Goal: Information Seeking & Learning: Learn about a topic

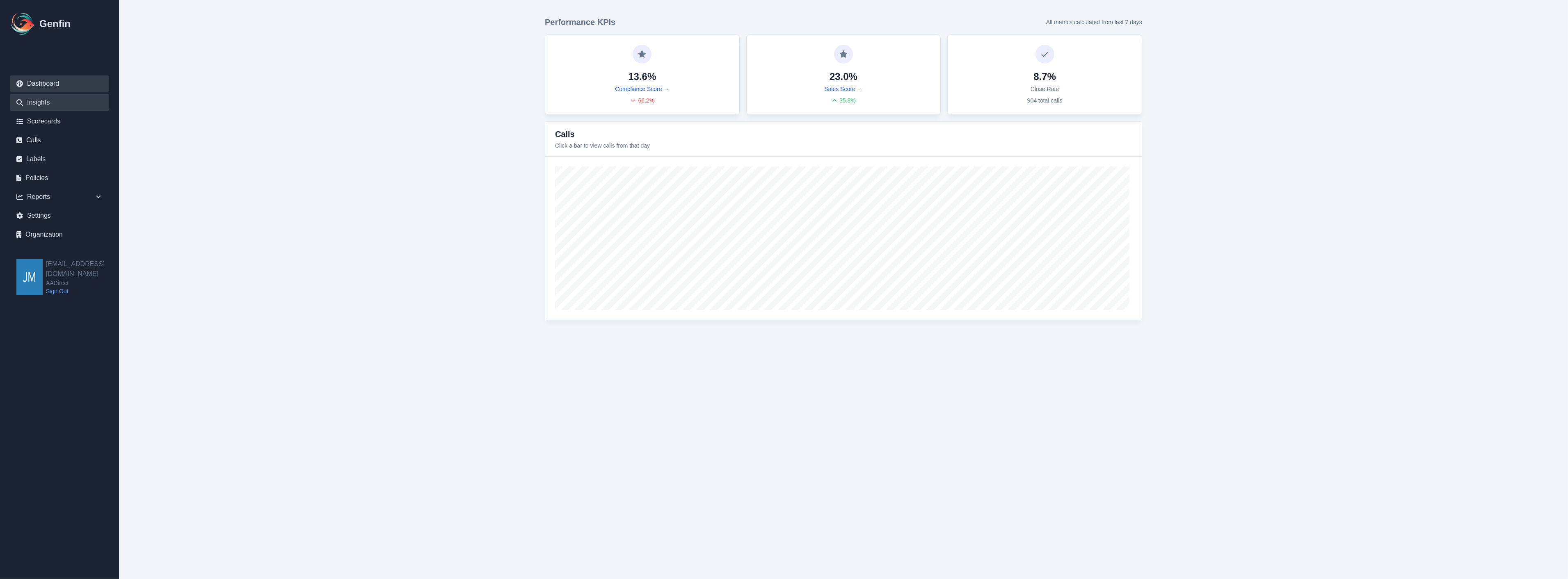
click at [38, 102] on link "Insights" at bounding box center [59, 102] width 99 height 16
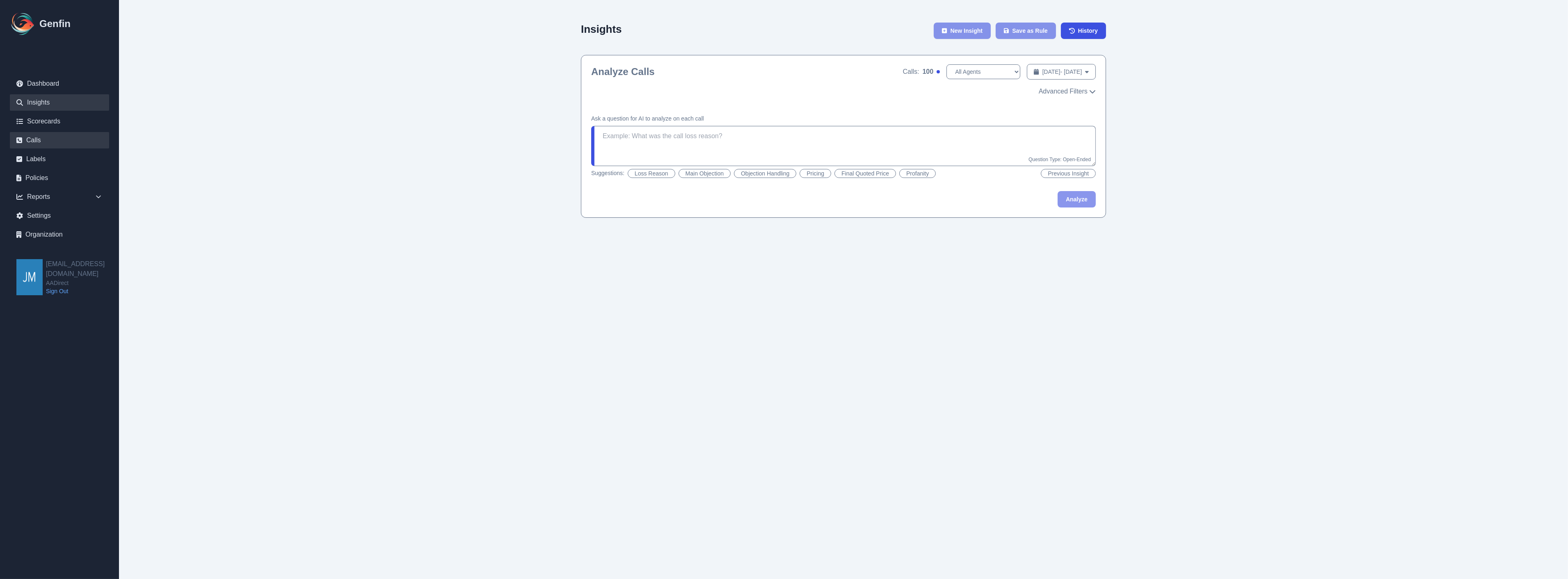
click at [37, 142] on link "Calls" at bounding box center [59, 140] width 99 height 16
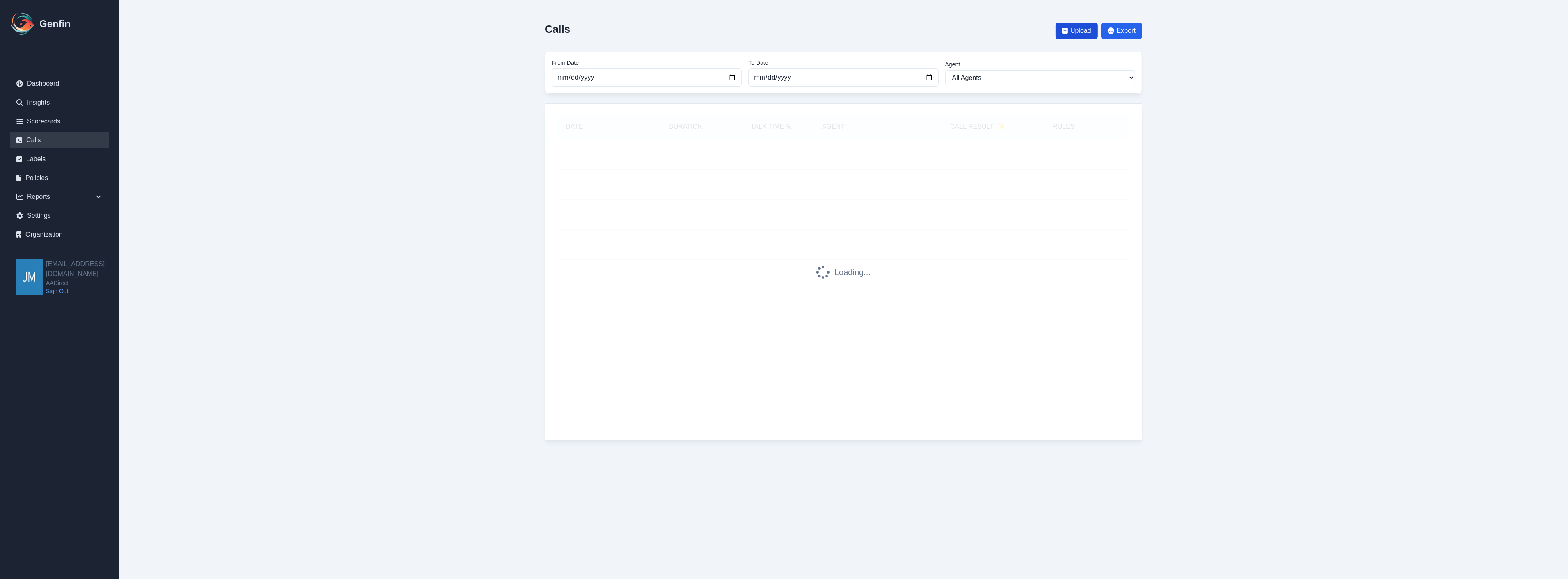
click at [1082, 33] on span "Upload" at bounding box center [1080, 30] width 21 height 10
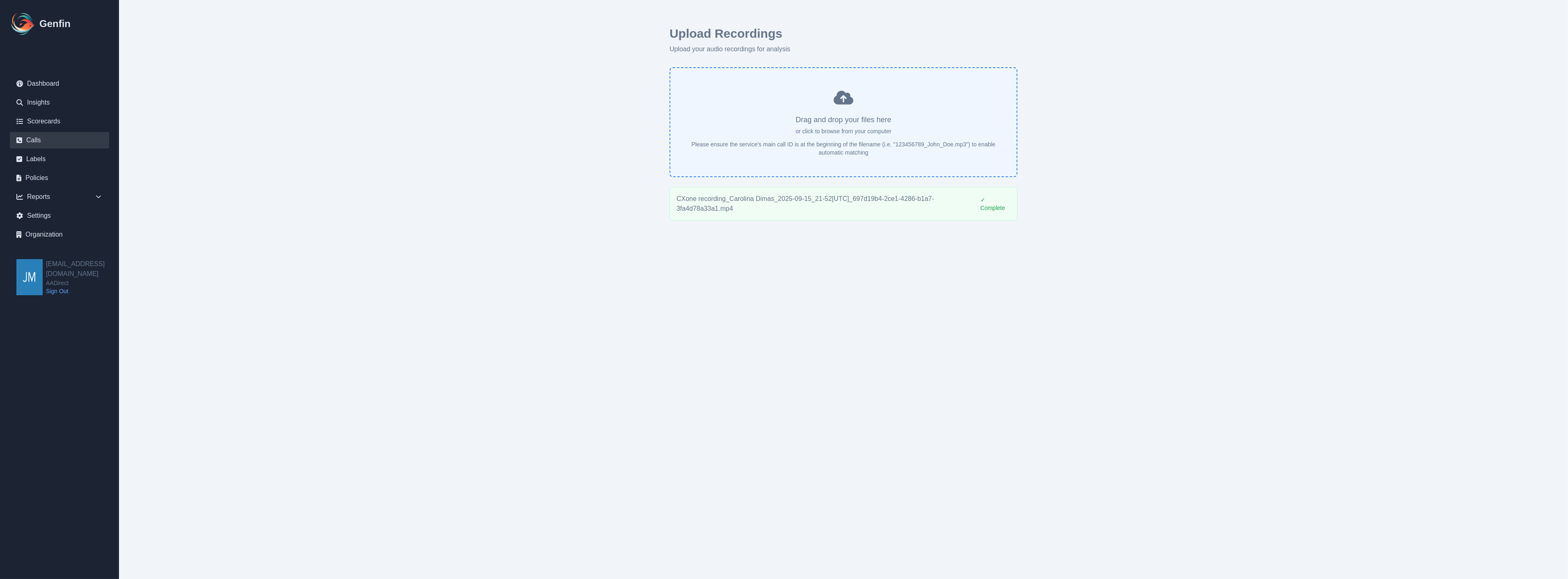
click at [40, 143] on link "Calls" at bounding box center [59, 140] width 99 height 16
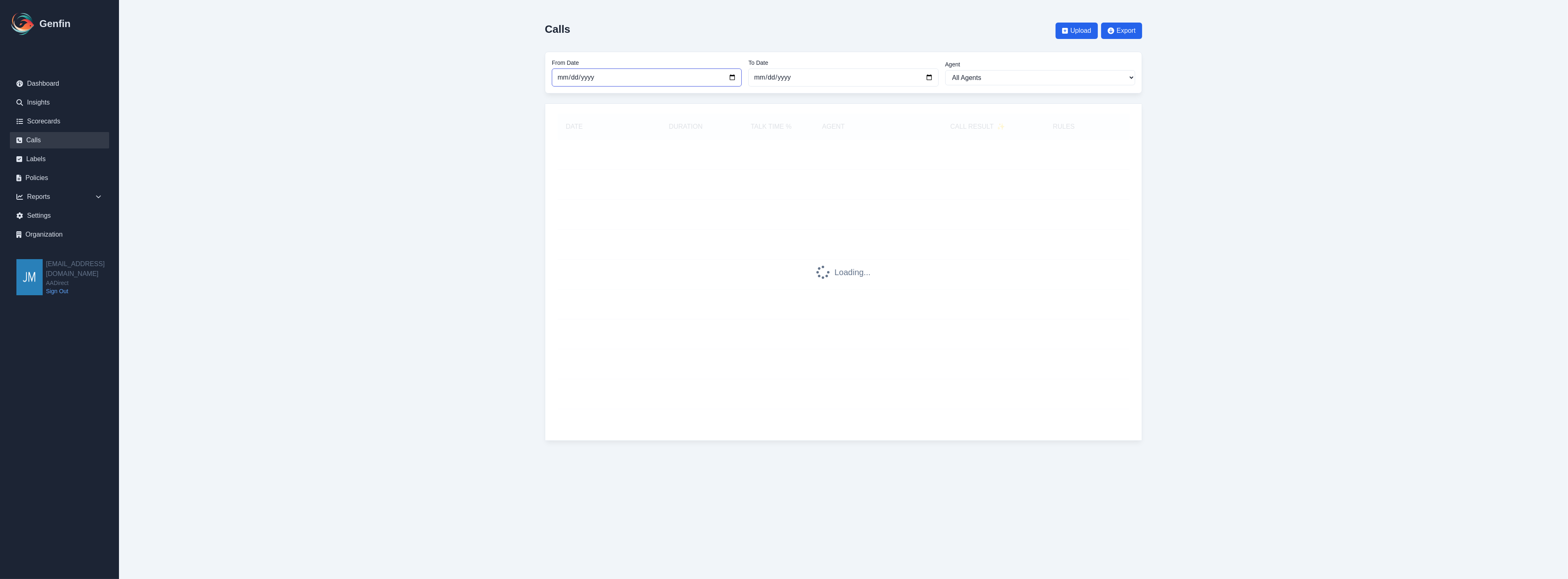
click at [733, 77] on input "2025-08-01" at bounding box center [647, 78] width 190 height 18
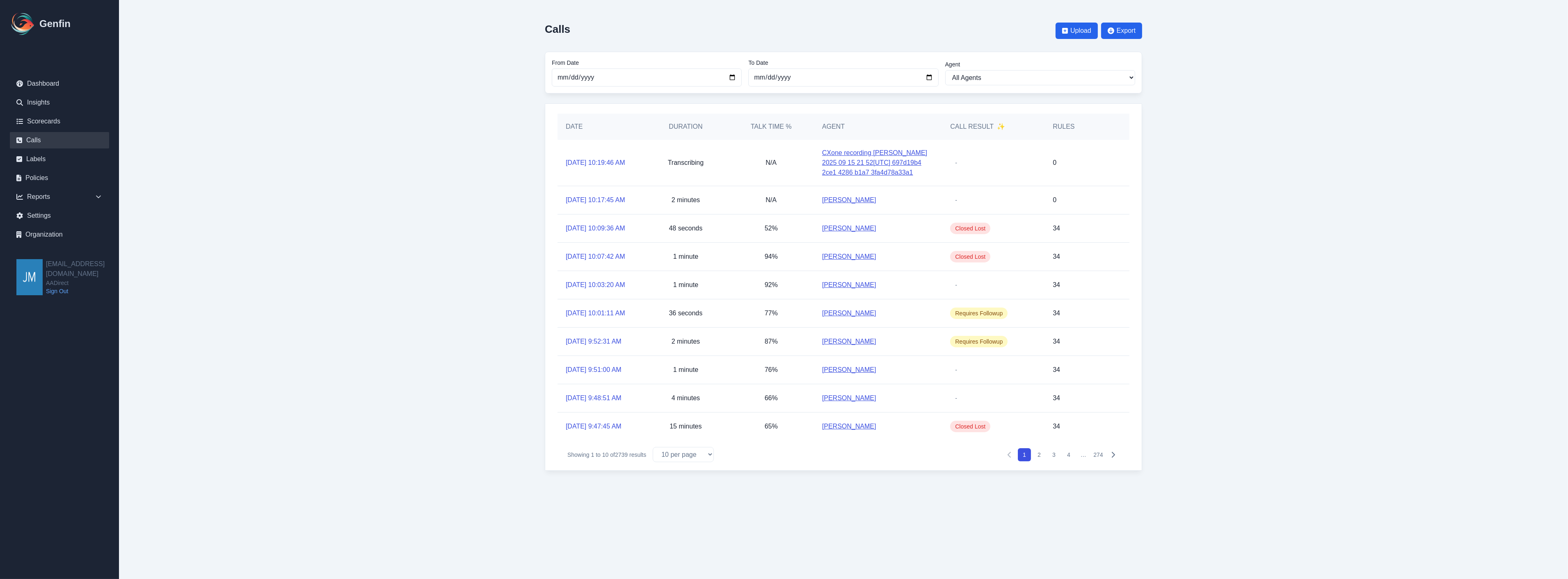
click at [1267, 169] on main "Calls Upload Export From Date 2025-08-01 To Date 2025-09-17 Agent All Agents Ab…" at bounding box center [843, 243] width 1449 height 487
click at [864, 162] on link "CXone recording Carolina Dimas 2025 09 15 21 52[UTC] 697d19b4 2ce1 4286 b1a7 3f…" at bounding box center [878, 162] width 111 height 30
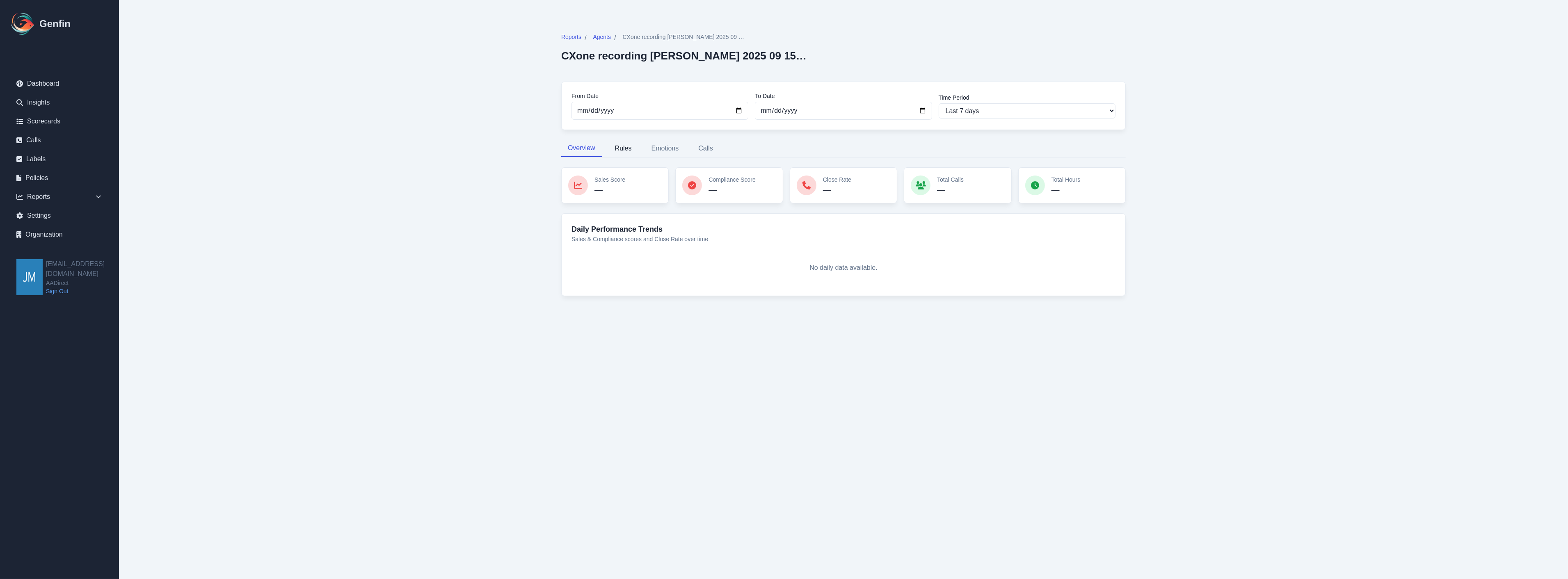
click at [626, 149] on button "Rules" at bounding box center [623, 148] width 30 height 17
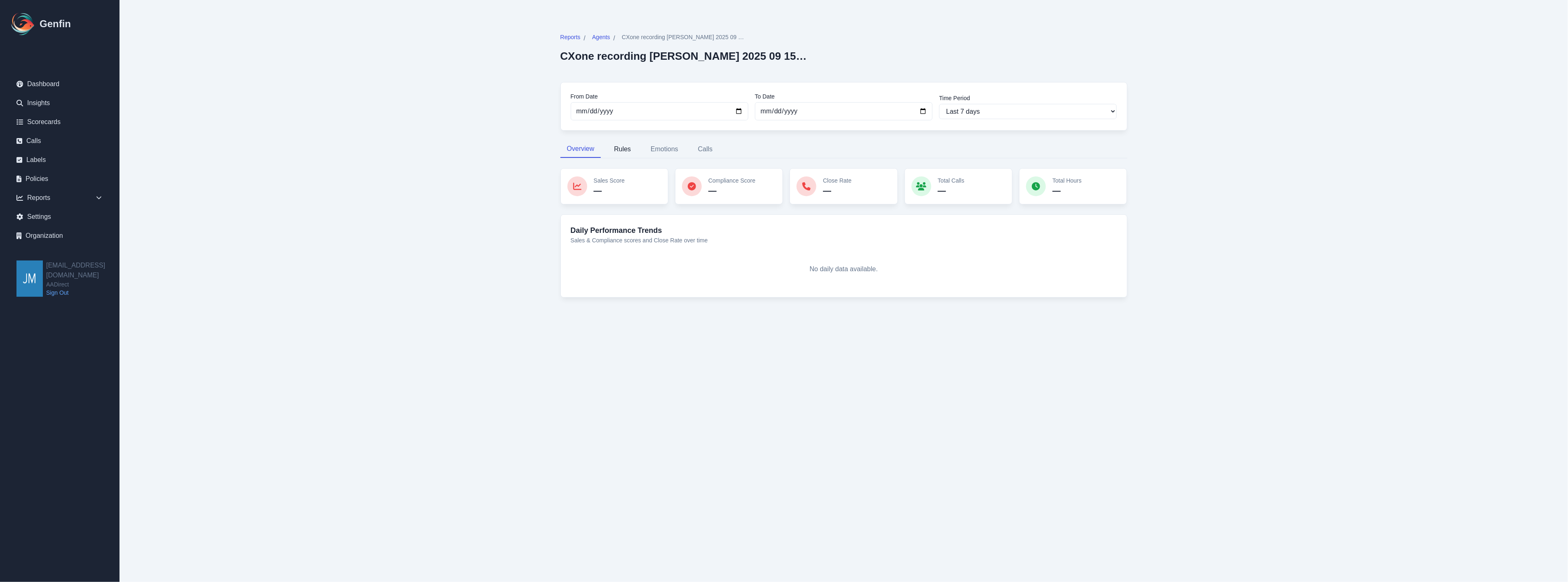
select select "181"
select select "182"
select select "1192"
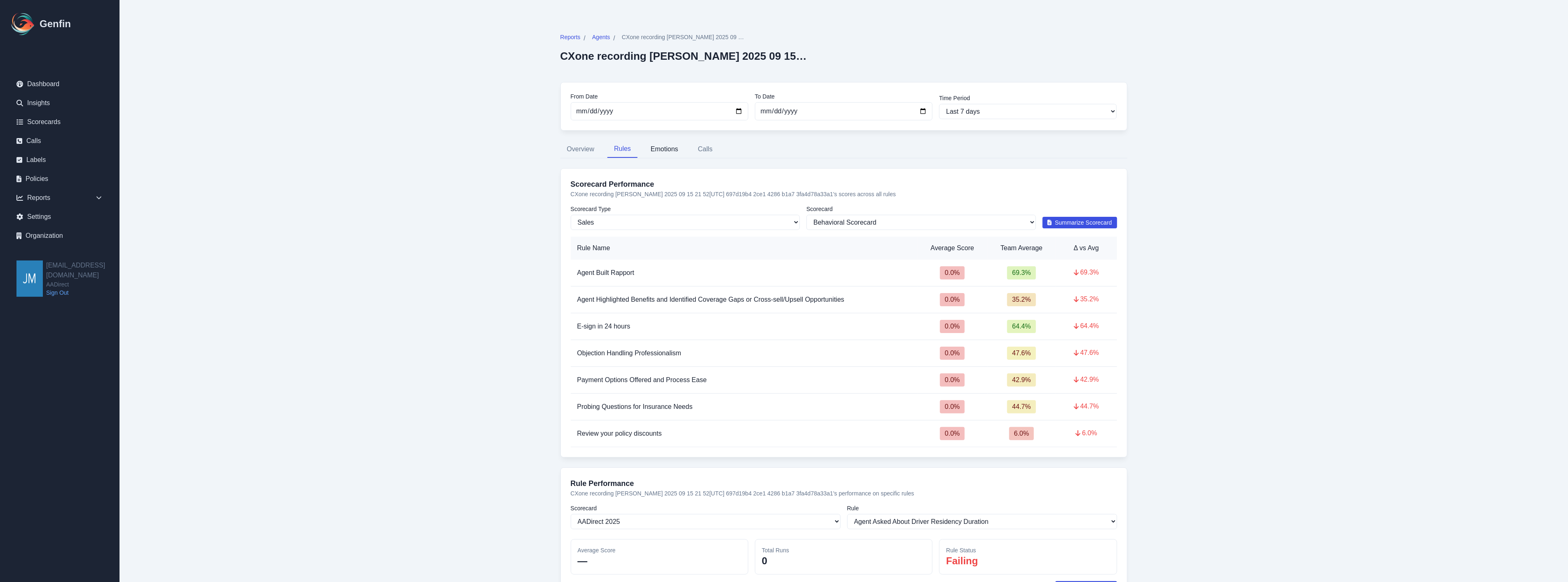
click at [653, 149] on button "Emotions" at bounding box center [664, 149] width 41 height 17
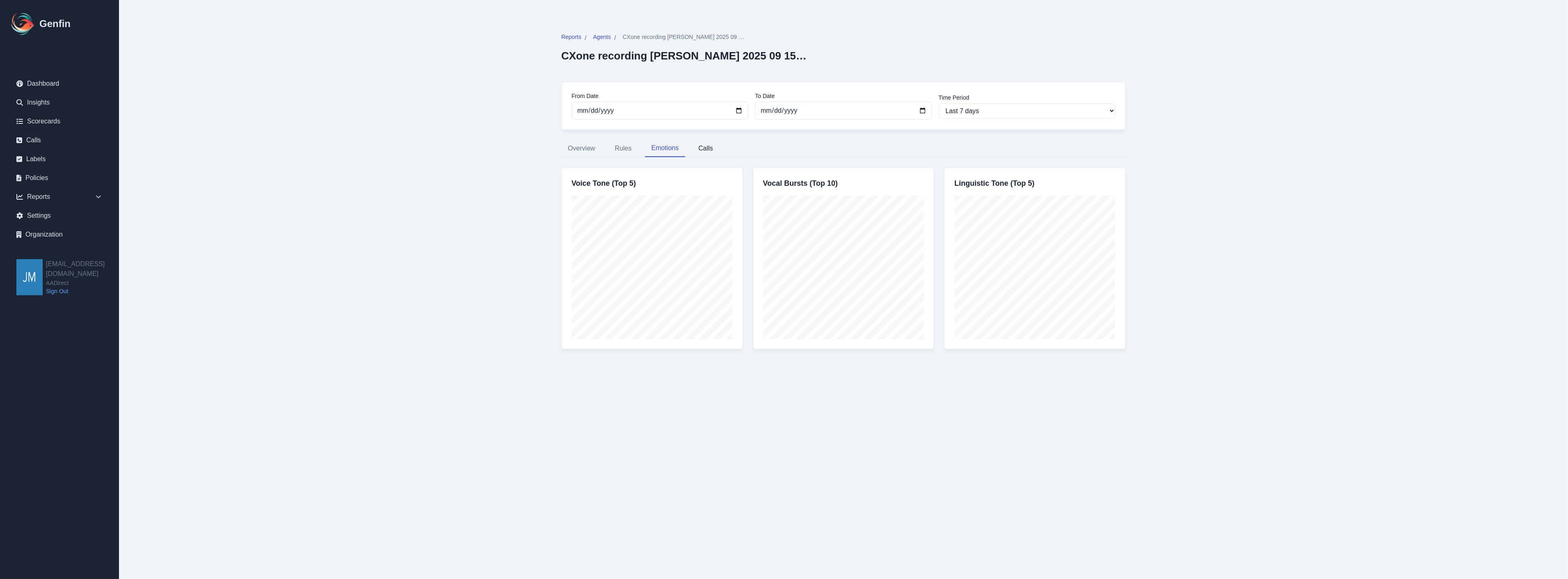
click at [701, 148] on button "Calls" at bounding box center [705, 148] width 28 height 17
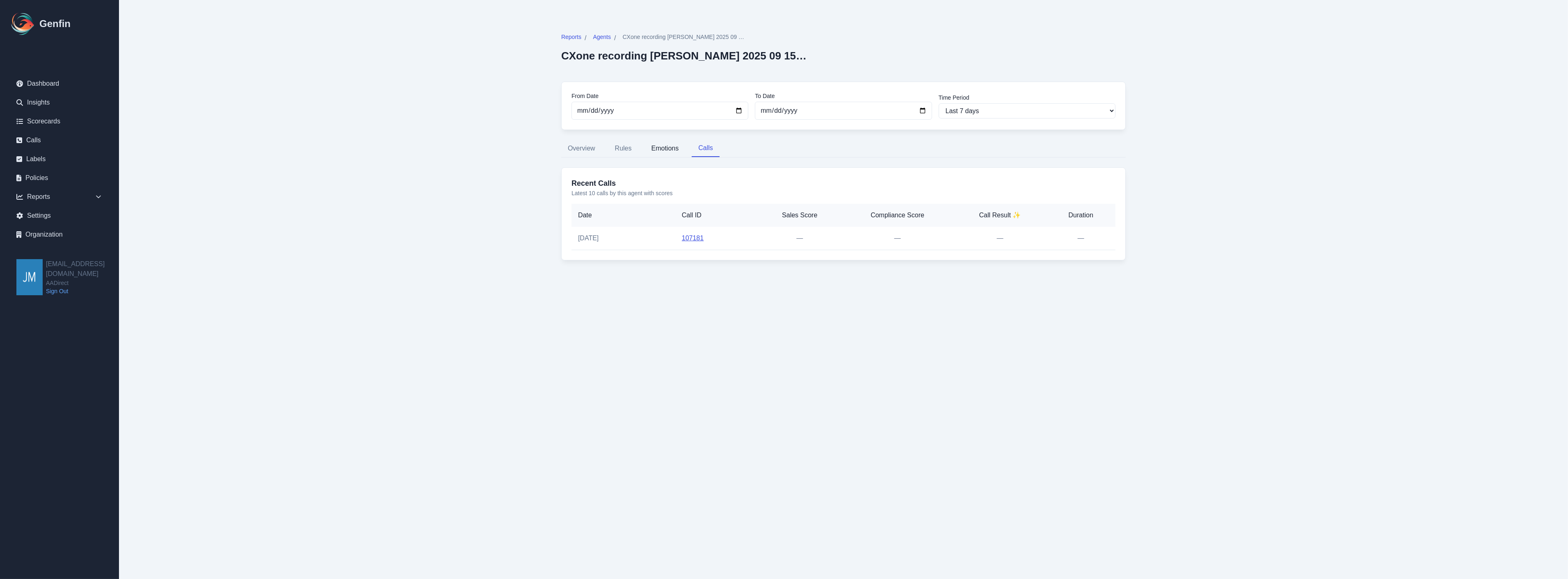
click at [657, 149] on button "Emotions" at bounding box center [665, 148] width 41 height 17
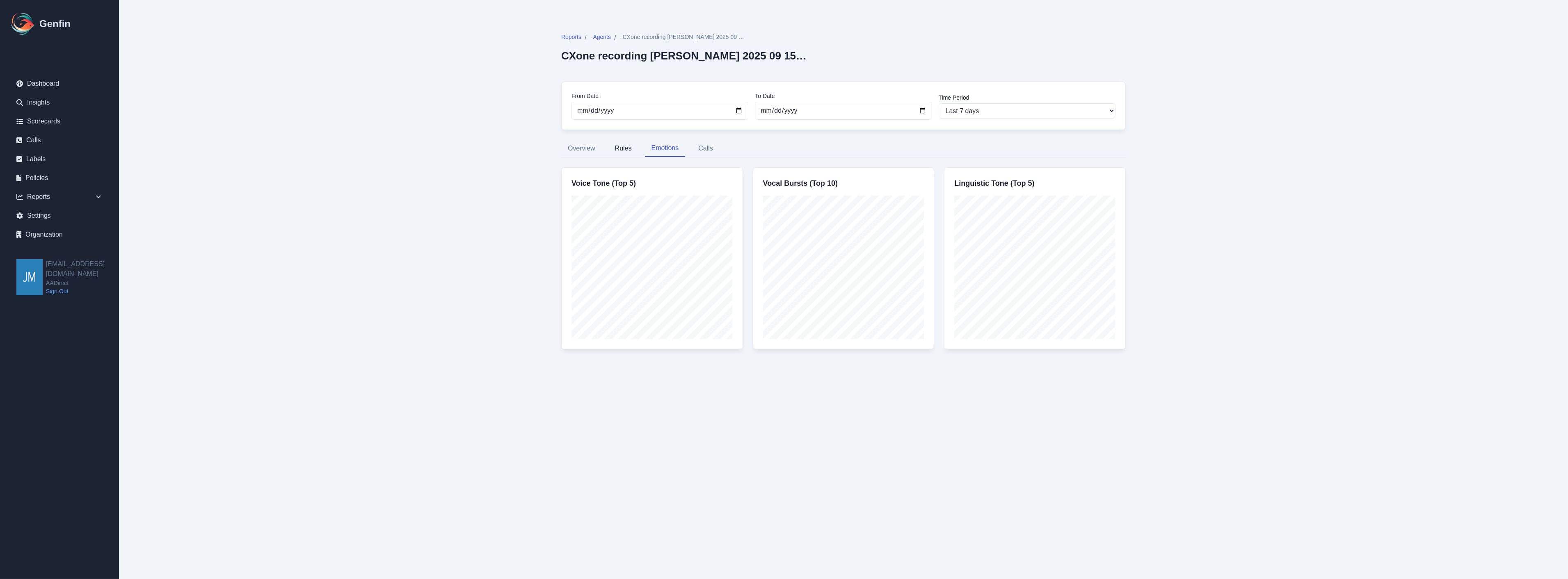
click at [626, 150] on button "Rules" at bounding box center [623, 148] width 30 height 17
select select "181"
select select "182"
select select "1192"
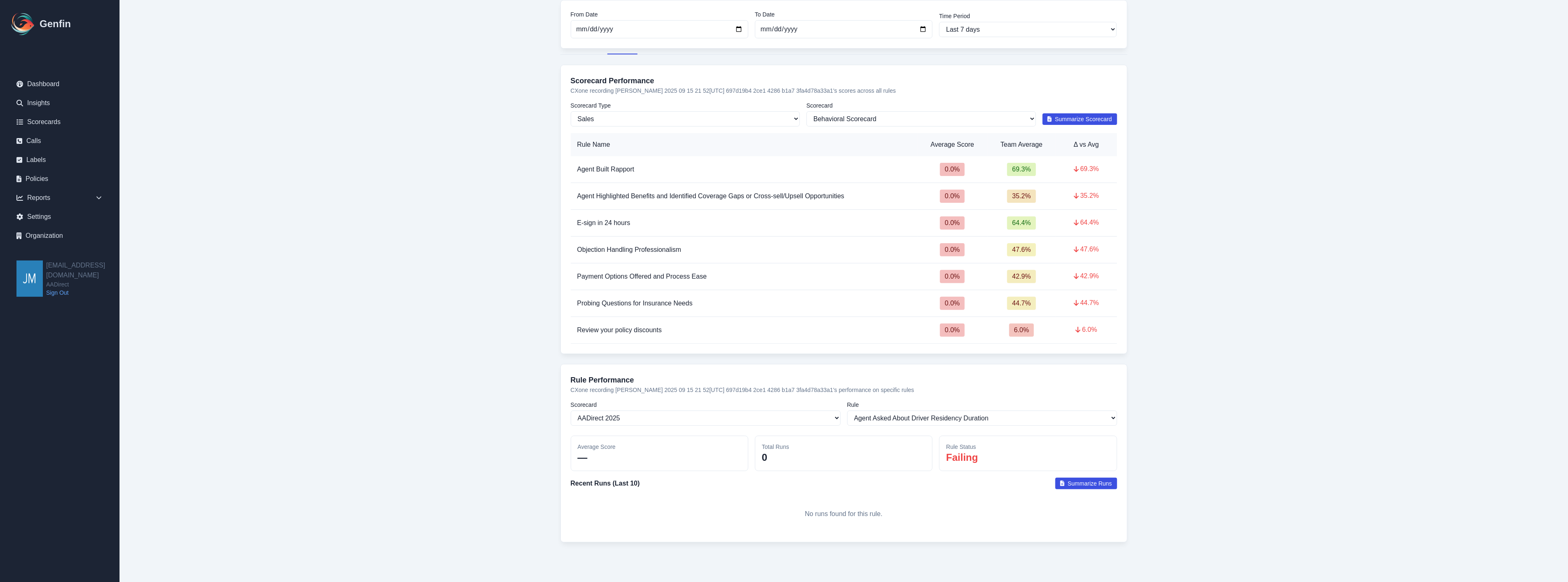
scroll to position [106, 0]
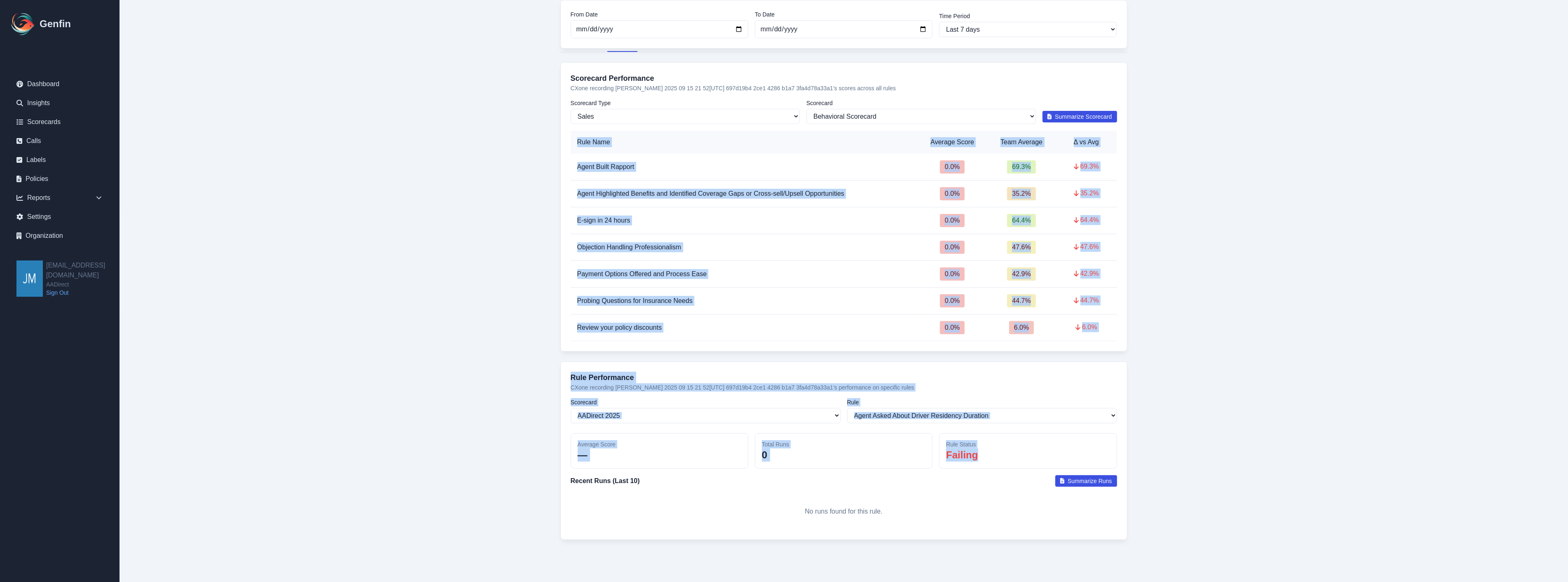
drag, startPoint x: 994, startPoint y: 452, endPoint x: 520, endPoint y: 198, distance: 537.8
click at [520, 198] on main "Reports / Agents / CXone recording Carolina Dimas 2025 09 15 21 52[UTC] 697d19b…" at bounding box center [843, 238] width 1448 height 688
click at [1229, 283] on main "Reports / Agents / CXone recording Carolina Dimas 2025 09 15 21 52[UTC] 697d19b…" at bounding box center [843, 238] width 1448 height 688
click at [1190, 437] on main "Reports / Agents / CXone recording Carolina Dimas 2025 09 15 21 52[UTC] 697d19b…" at bounding box center [843, 238] width 1448 height 688
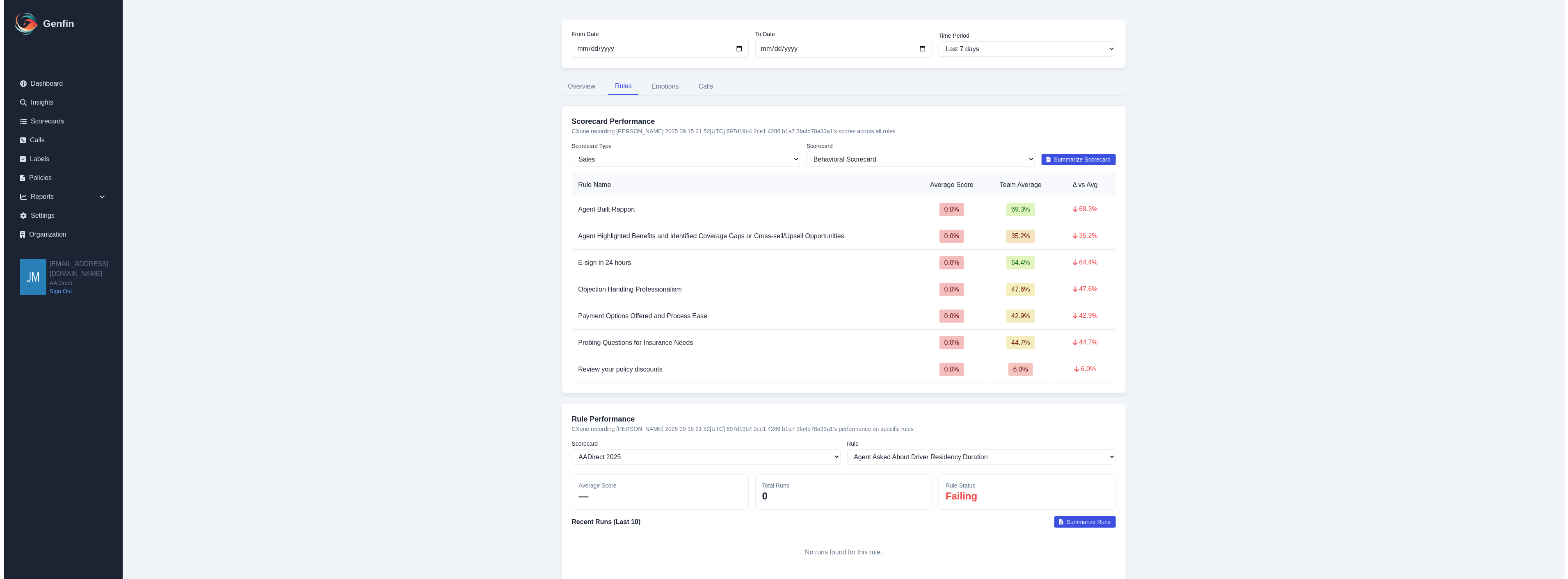
scroll to position [0, 0]
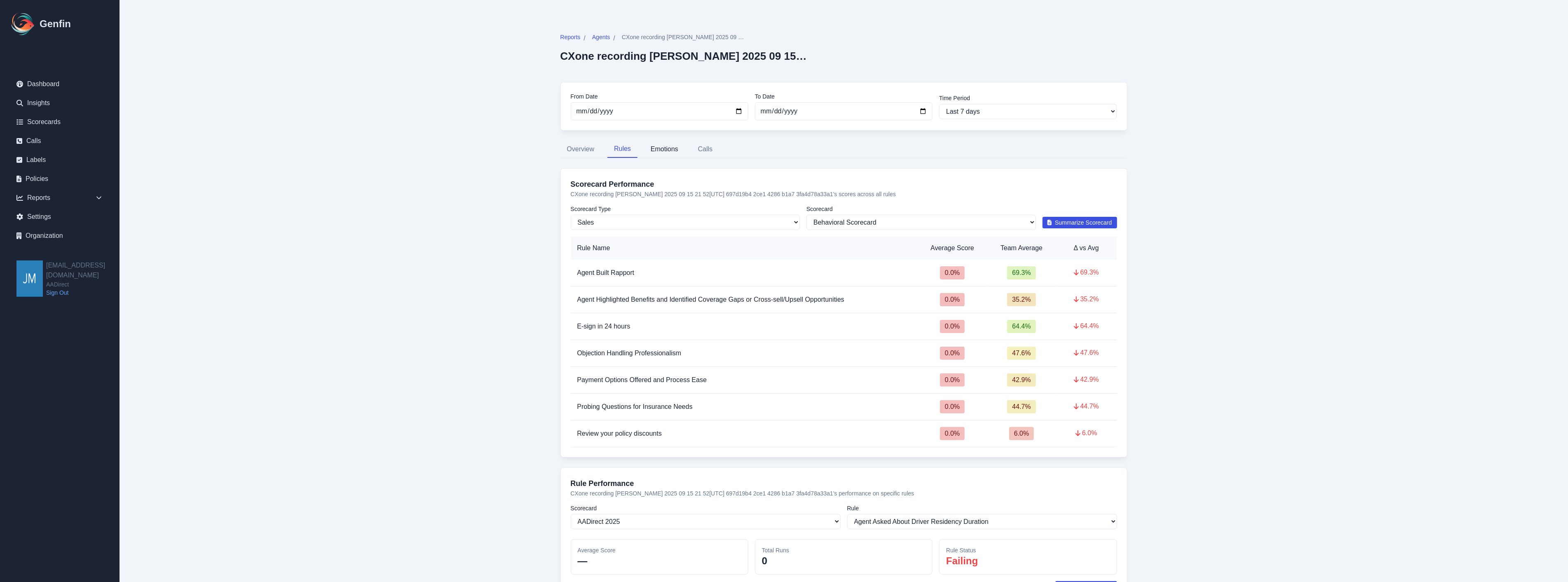
click at [673, 149] on button "Emotions" at bounding box center [664, 149] width 41 height 17
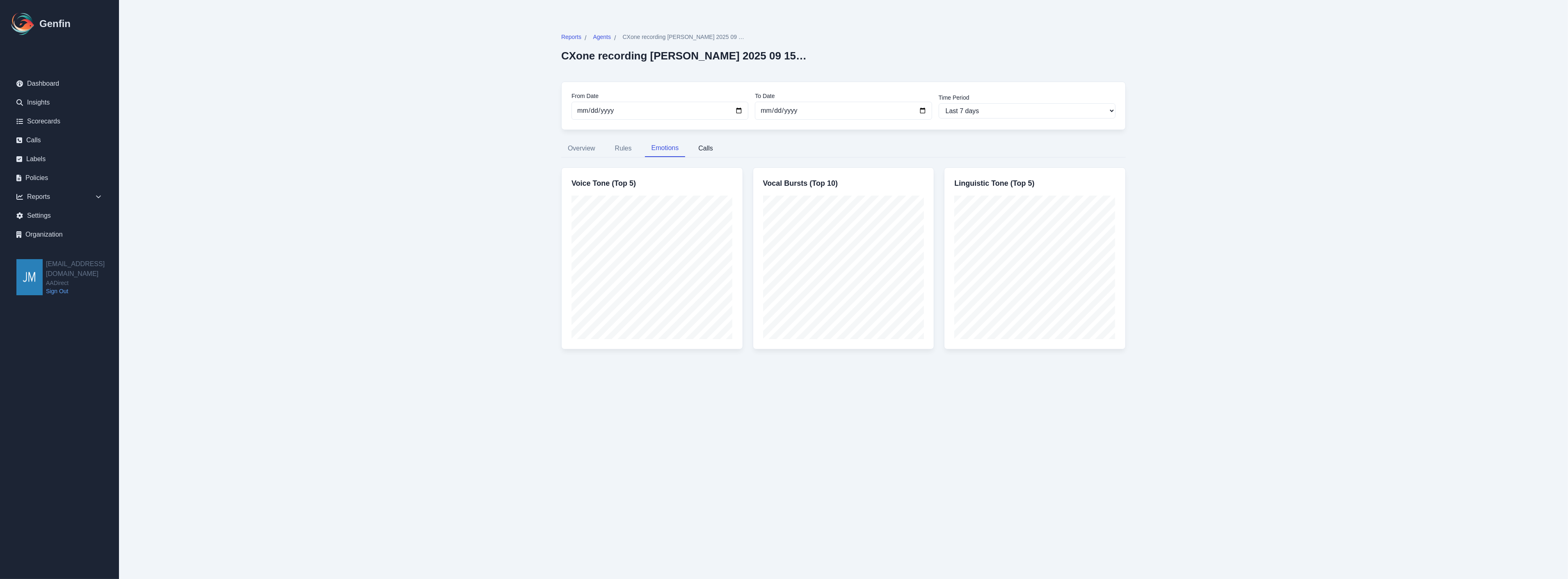
click at [708, 147] on button "Calls" at bounding box center [705, 148] width 28 height 17
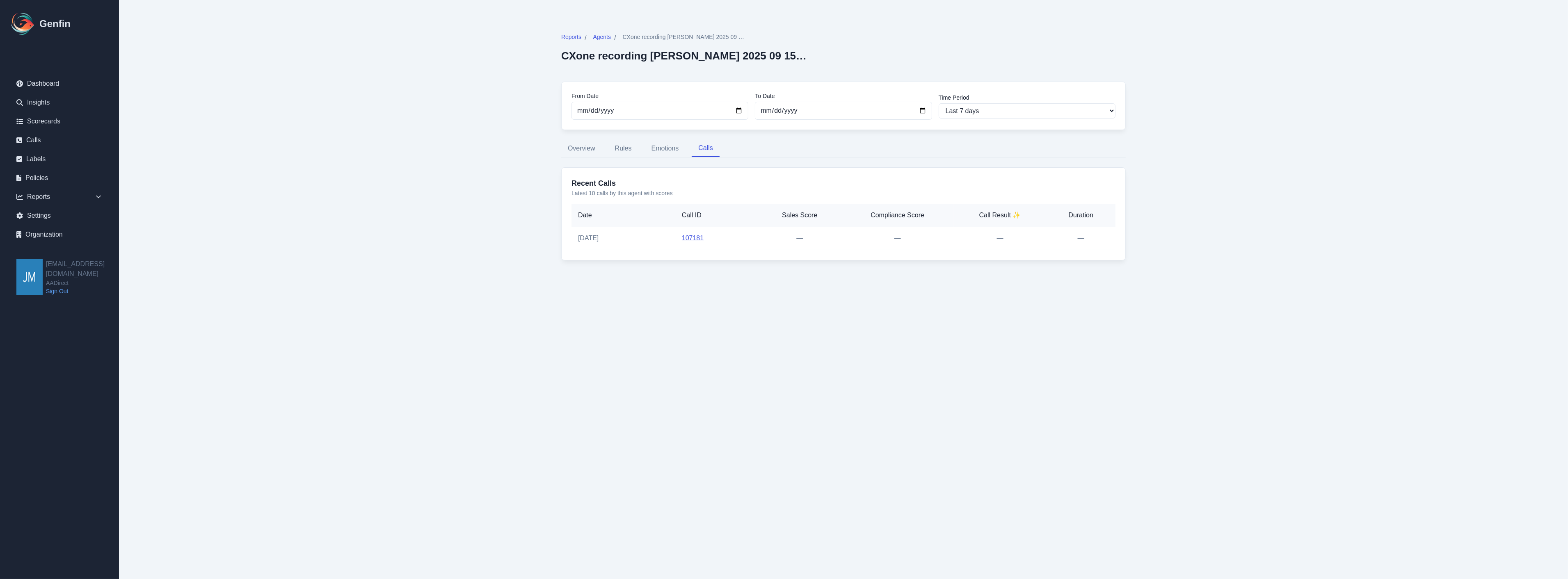
click at [693, 236] on link "107181" at bounding box center [693, 238] width 22 height 7
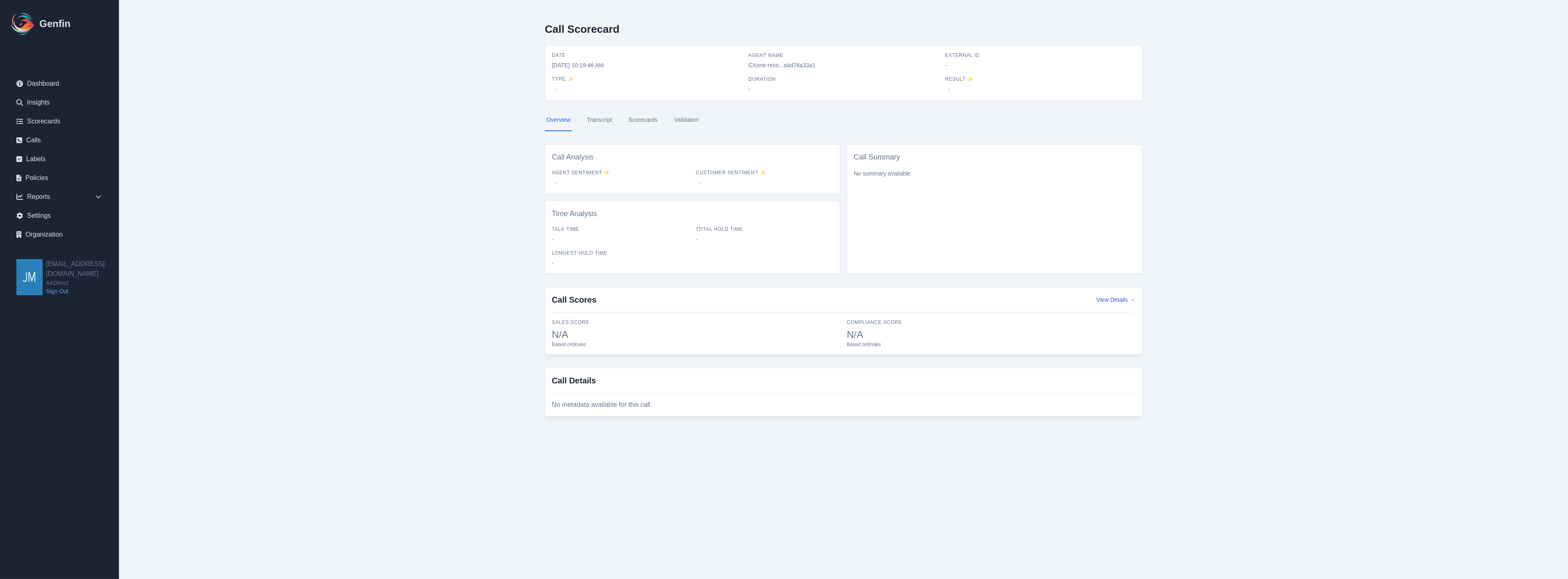
click at [601, 119] on link "Transcript" at bounding box center [599, 120] width 29 height 22
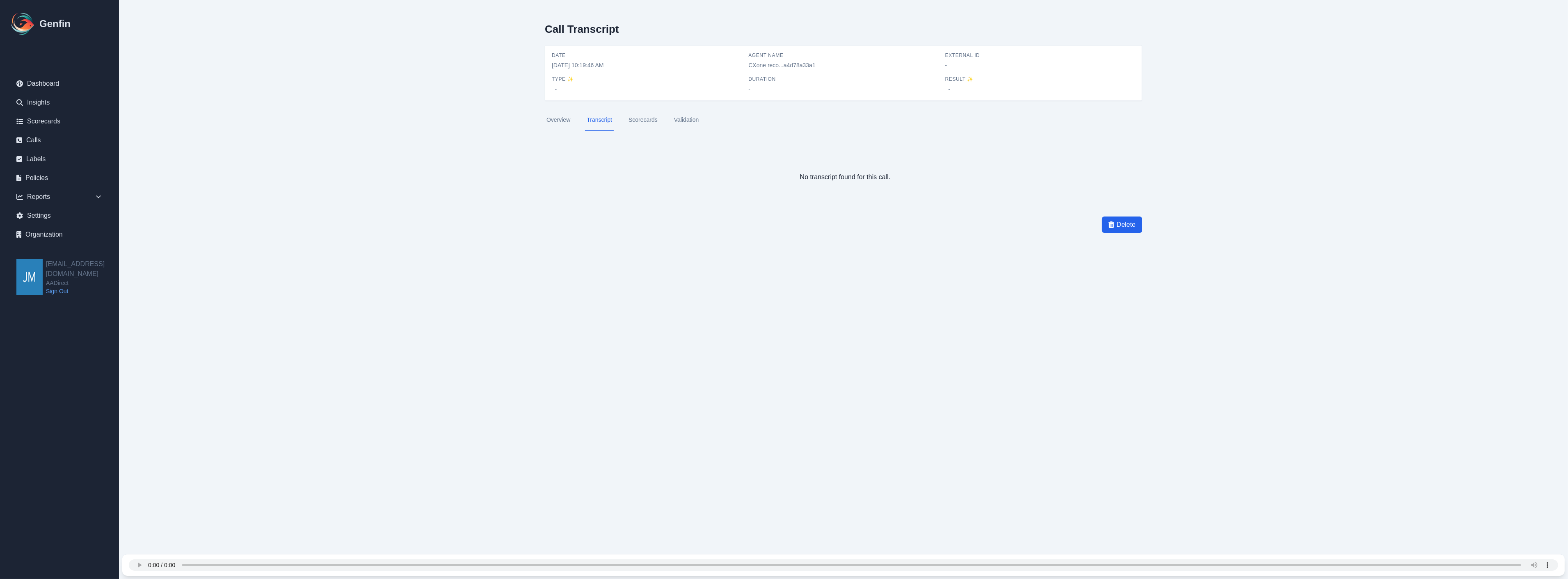
click at [556, 117] on link "Overview" at bounding box center [558, 120] width 27 height 22
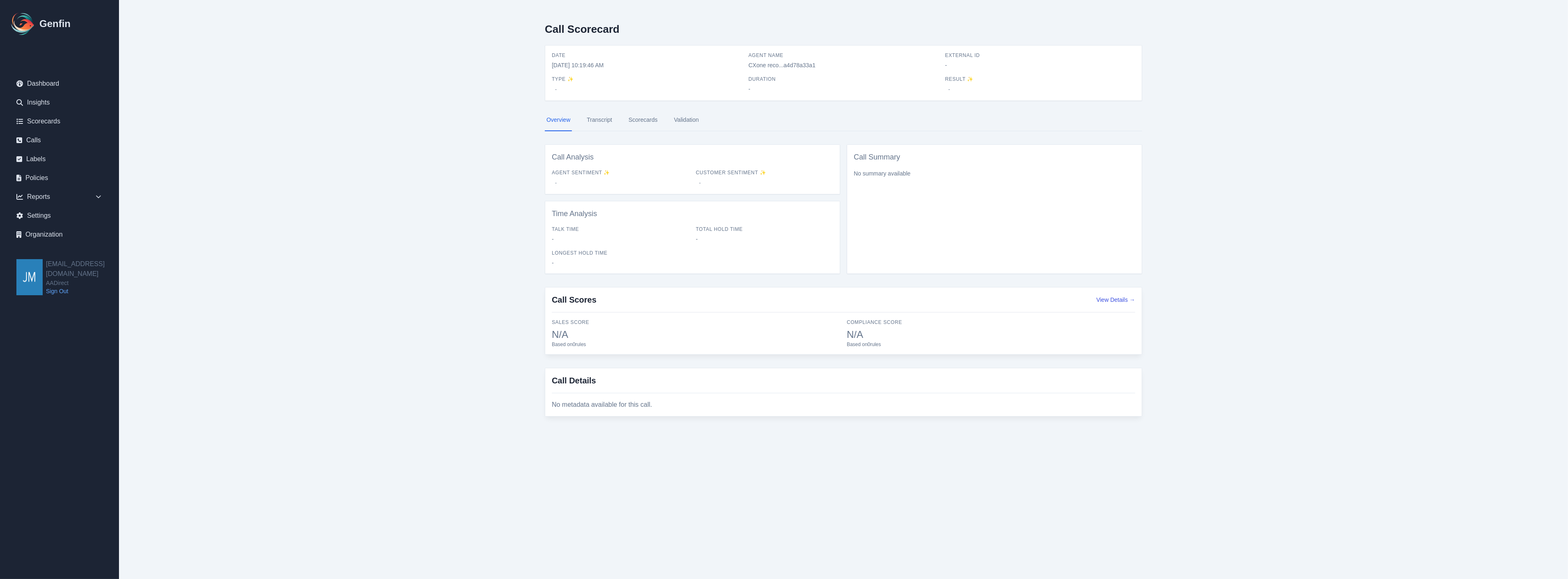
click at [636, 118] on link "Scorecards" at bounding box center [643, 120] width 32 height 22
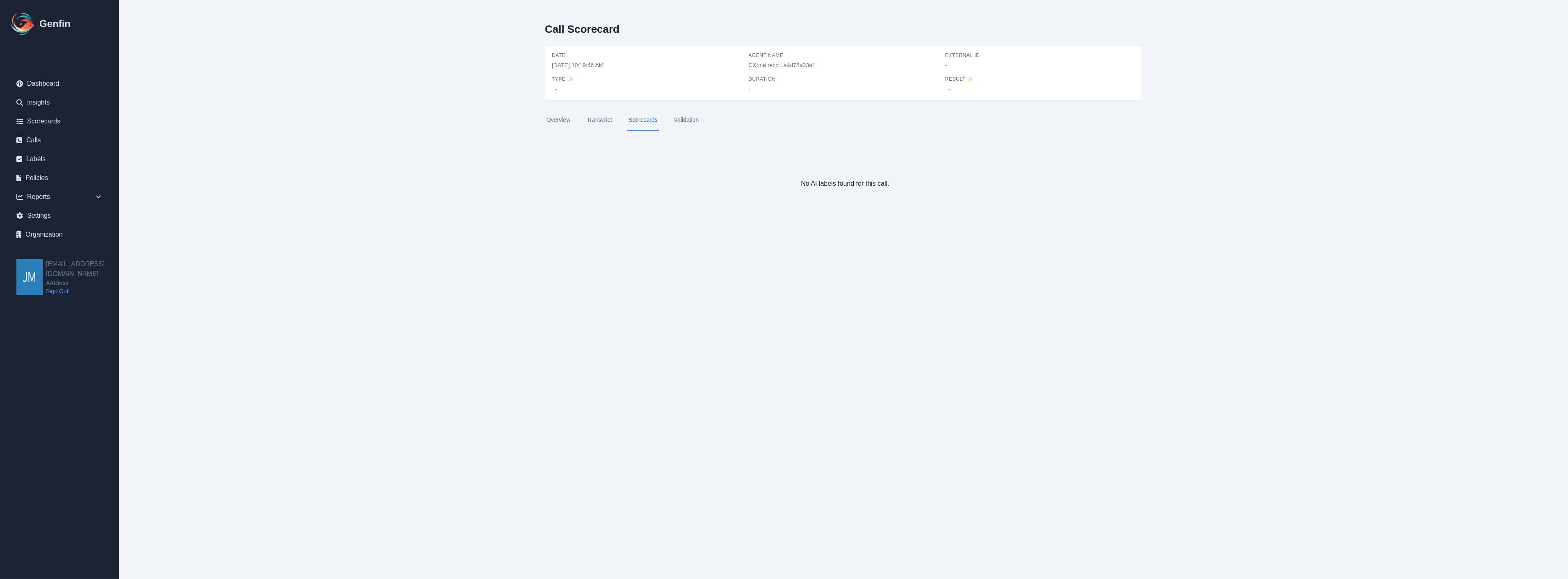
click at [691, 118] on link "Validation" at bounding box center [687, 120] width 28 height 22
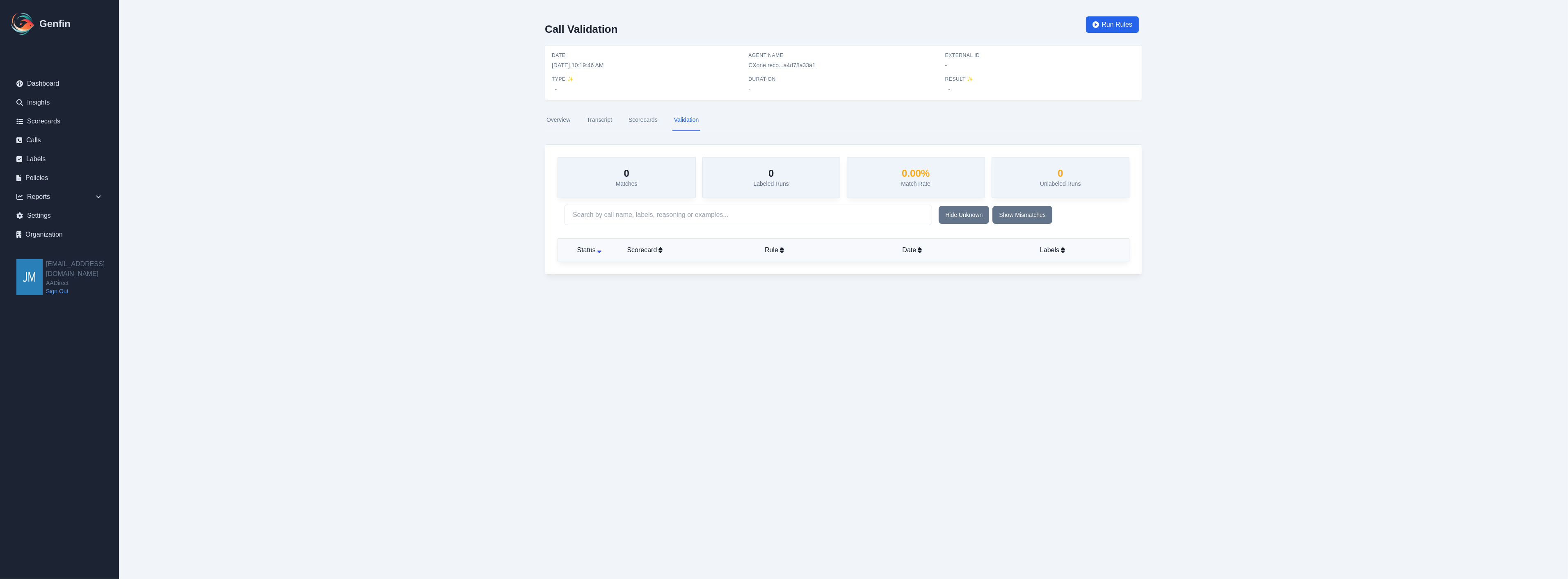
click at [561, 120] on link "Overview" at bounding box center [558, 120] width 27 height 22
